Goal: Check status: Check status

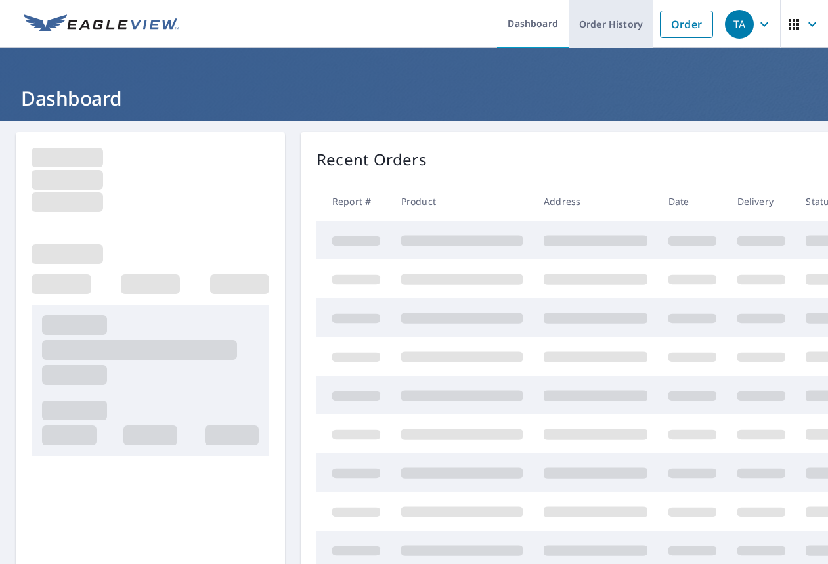
click at [610, 20] on link "Order History" at bounding box center [611, 24] width 85 height 48
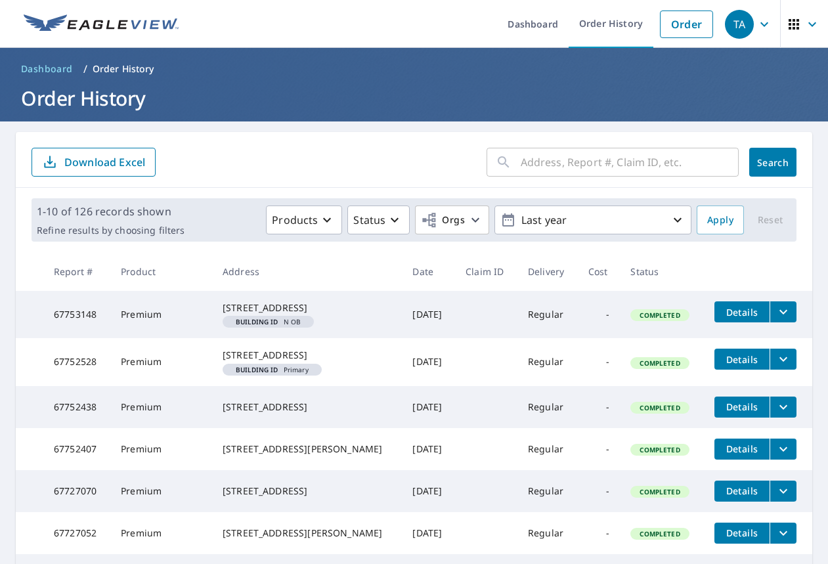
click at [601, 160] on input "text" at bounding box center [630, 162] width 218 height 37
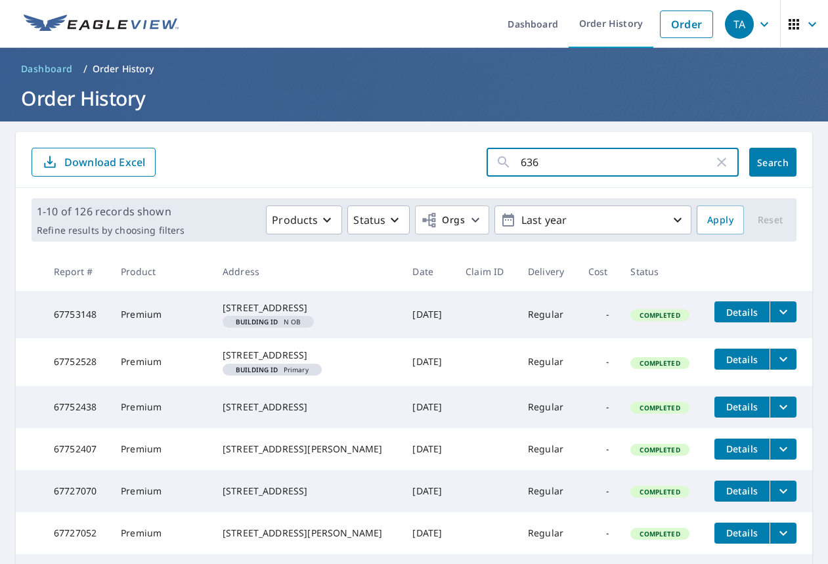
type input "6365"
click button "Search" at bounding box center [773, 162] width 47 height 29
